Goal: Find specific page/section: Find specific page/section

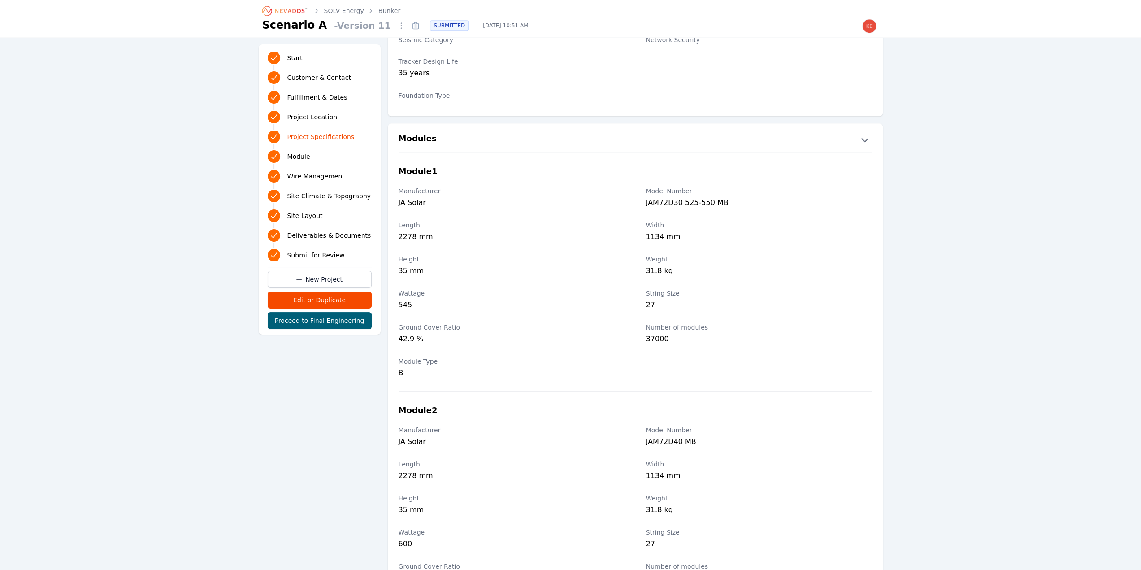
scroll to position [845, 0]
click at [156, 134] on div "Start Customer & Contact Fulfillment & Dates Project Location Project Specifica…" at bounding box center [570, 562] width 1141 height 2733
click at [300, 9] on icon "Breadcrumb" at bounding box center [290, 11] width 30 height 4
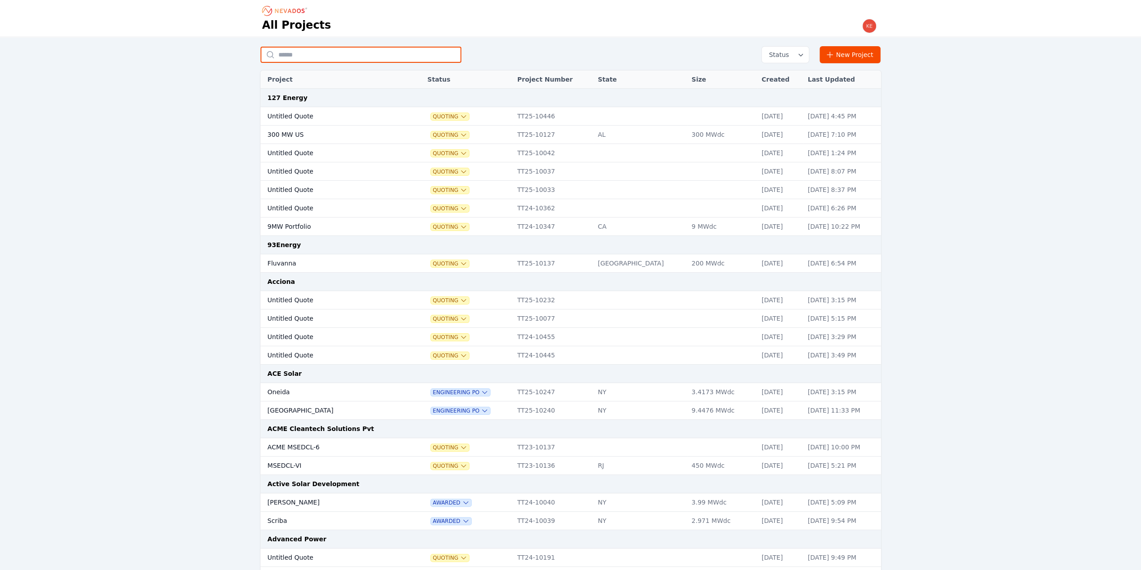
click at [318, 52] on input "text" at bounding box center [361, 55] width 201 height 16
type input "***"
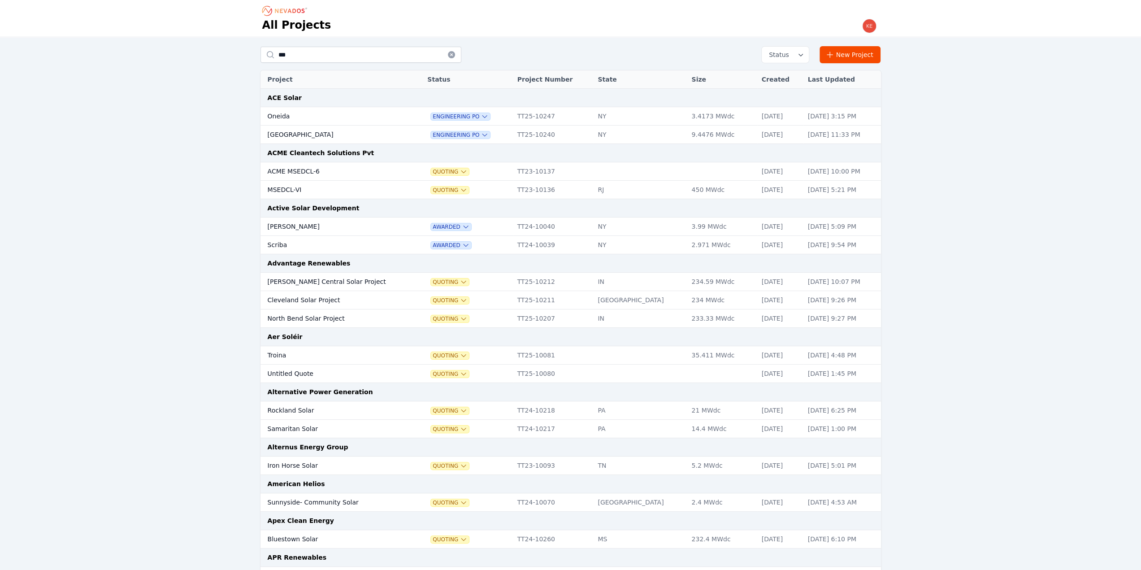
click at [449, 54] on icon at bounding box center [451, 54] width 7 height 7
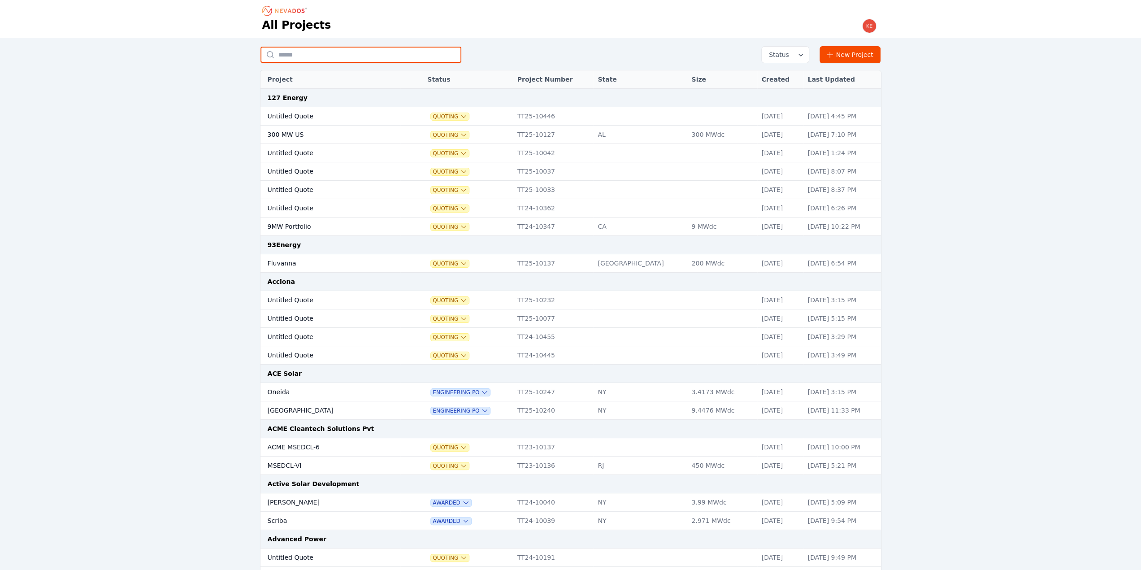
click at [399, 55] on input "text" at bounding box center [361, 55] width 201 height 16
type input "******"
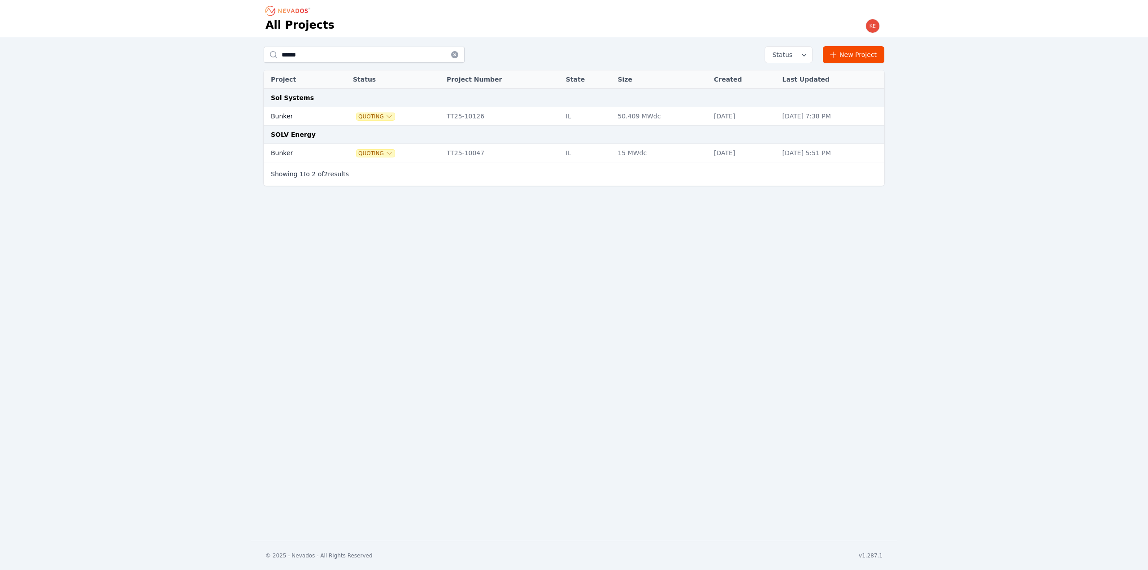
click at [332, 113] on td at bounding box center [340, 116] width 17 height 18
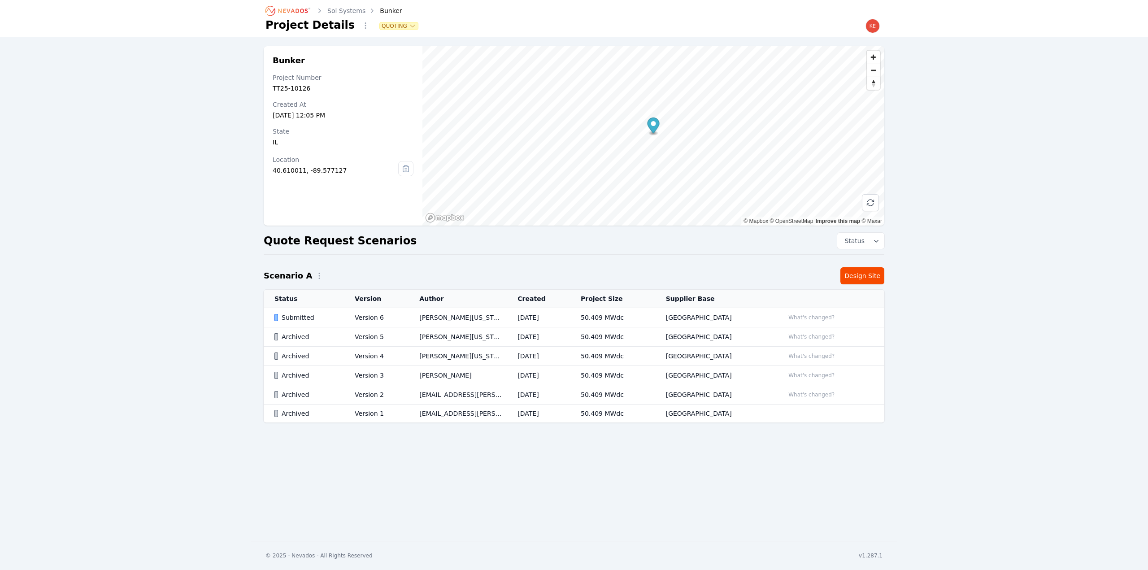
click at [331, 318] on div "Submitted" at bounding box center [306, 317] width 65 height 9
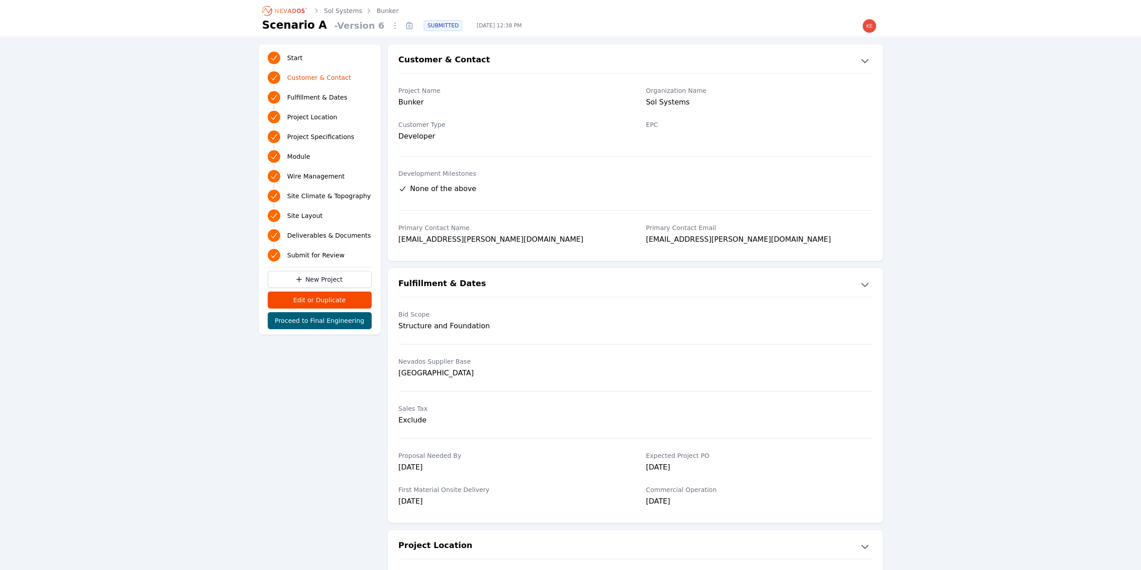
click at [301, 235] on span "Deliverables & Documents" at bounding box center [329, 235] width 84 height 9
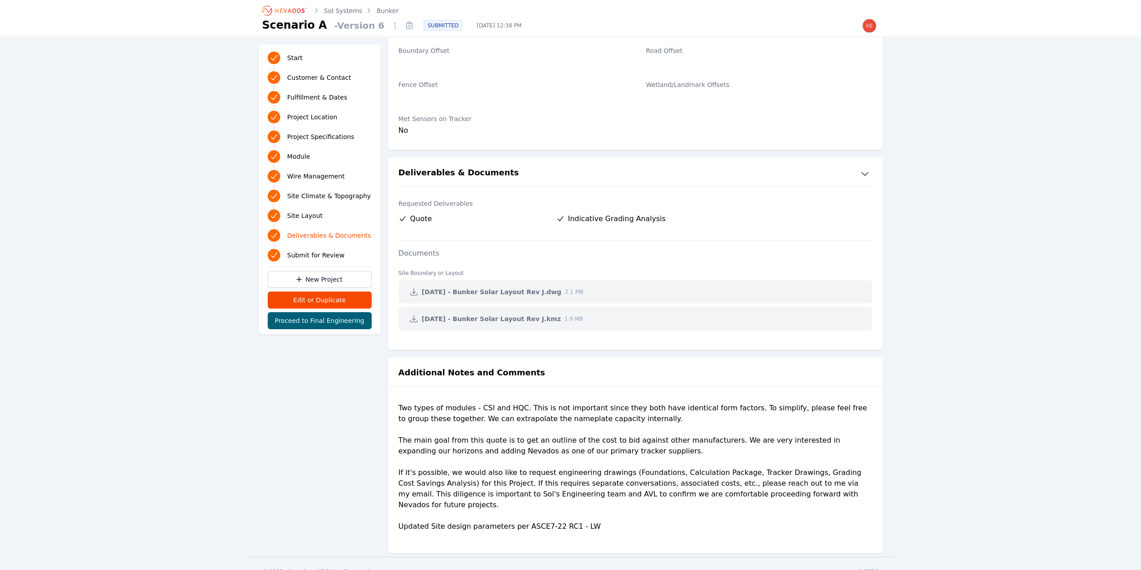
scroll to position [1885, 0]
click at [413, 314] on icon at bounding box center [413, 317] width 7 height 7
